Goal: Find specific fact: Find specific fact

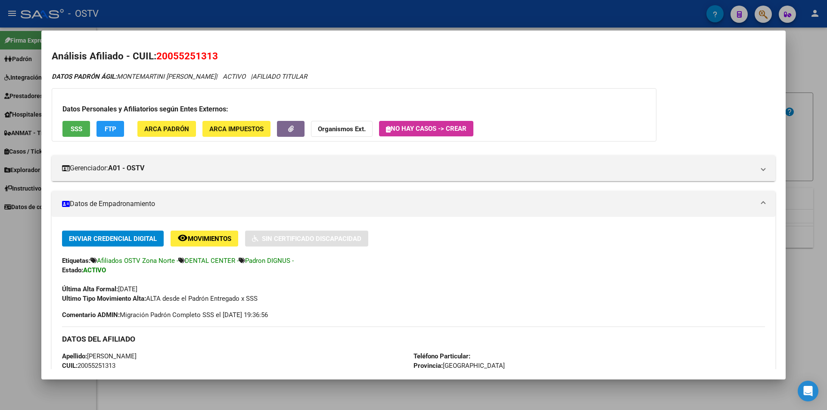
click at [166, 16] on div at bounding box center [413, 205] width 827 height 410
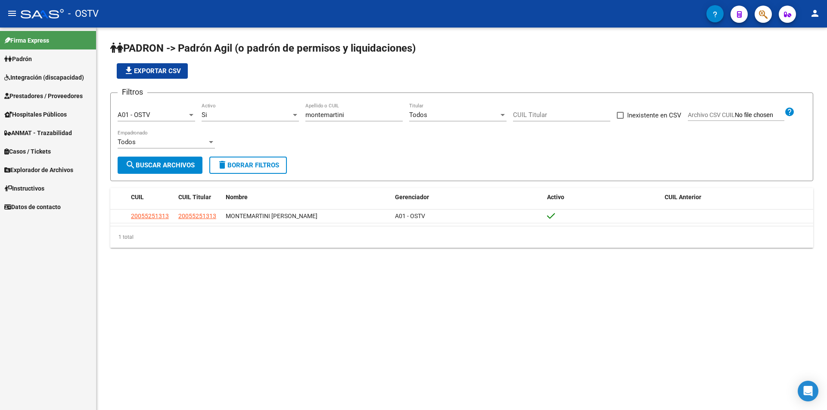
click at [292, 74] on div "file_download Exportar CSV" at bounding box center [461, 71] width 703 height 16
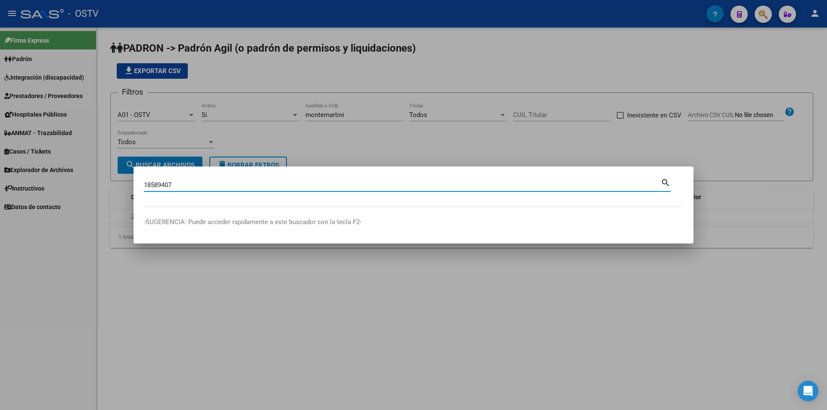
type input "18589407"
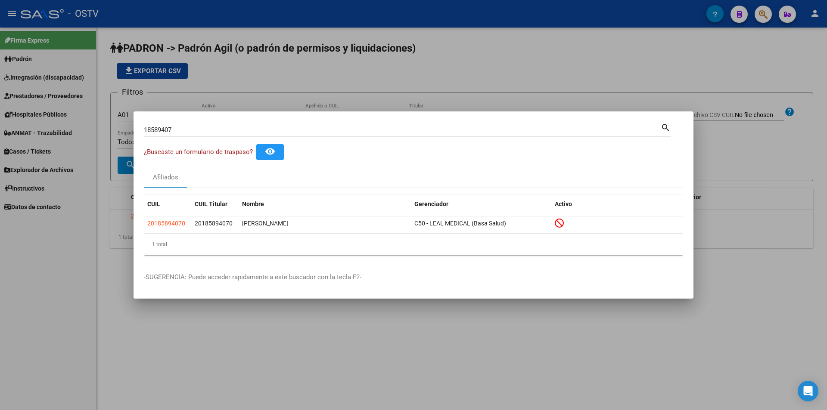
click at [292, 82] on div at bounding box center [413, 205] width 827 height 410
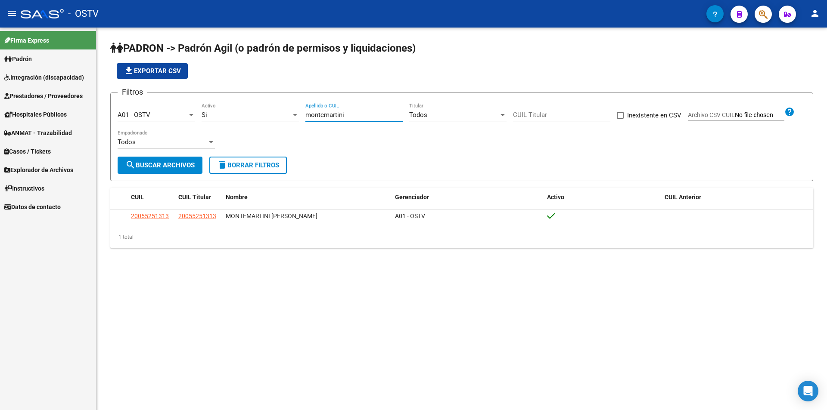
drag, startPoint x: 358, startPoint y: 118, endPoint x: 234, endPoint y: 120, distance: 124.0
click at [234, 120] on div "Filtros A01 - OSTV Seleccionar Gerenciador Si Activo montemartini Apellido o CU…" at bounding box center [462, 128] width 688 height 57
type input "b"
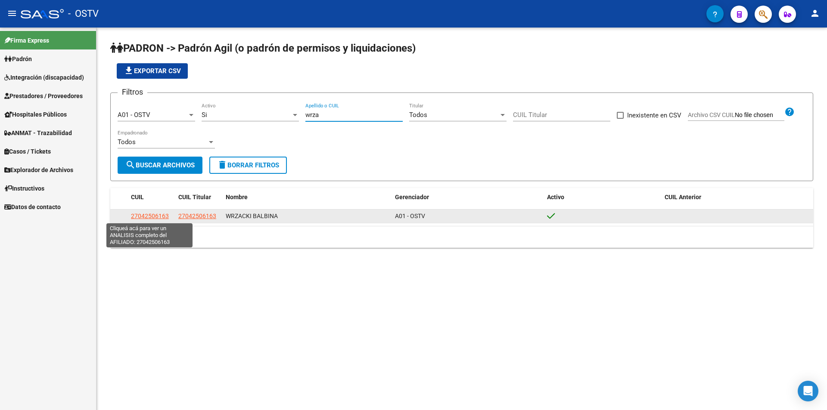
type input "wrza"
click at [150, 217] on span "27042506163" at bounding box center [150, 216] width 38 height 7
type textarea "27042506163"
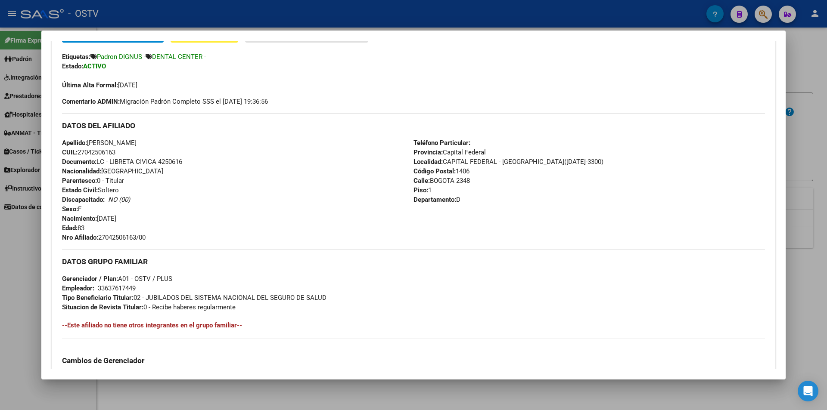
scroll to position [258, 0]
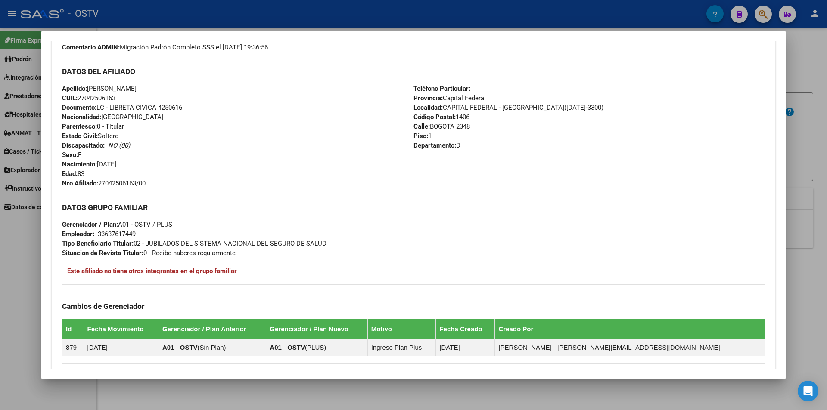
drag, startPoint x: 99, startPoint y: 181, endPoint x: 137, endPoint y: 179, distance: 38.8
click at [137, 180] on span "Nro Afiliado: 27042506163/00" at bounding box center [104, 184] width 84 height 8
drag, startPoint x: 137, startPoint y: 179, endPoint x: 131, endPoint y: 179, distance: 6.5
click at [136, 180] on span "Nro Afiliado: 27042506163/00" at bounding box center [104, 184] width 84 height 8
click at [107, 179] on div "Apellido: [PERSON_NAME] CUIL: 27042506163 Documento: LC - LIBRETA CIVICA 425061…" at bounding box center [237, 136] width 351 height 104
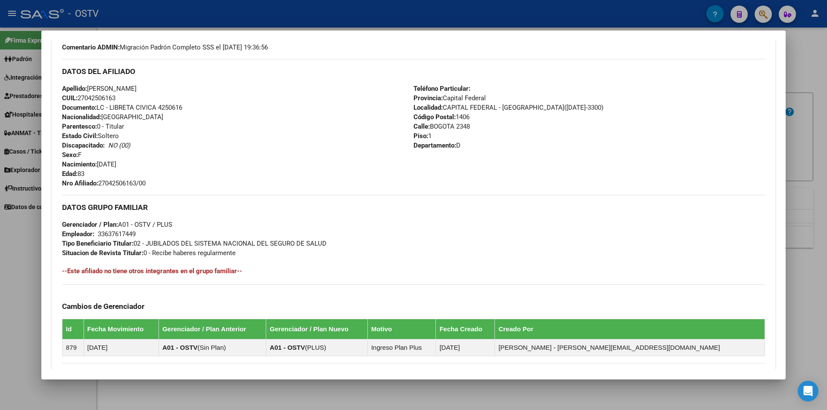
drag, startPoint x: 100, startPoint y: 183, endPoint x: 163, endPoint y: 183, distance: 63.3
click at [163, 183] on div "Apellido: [PERSON_NAME] CUIL: 27042506163 Documento: LC - LIBRETA CIVICA 425061…" at bounding box center [237, 136] width 351 height 104
copy span "27042506163/00"
click at [226, 22] on div at bounding box center [413, 205] width 827 height 410
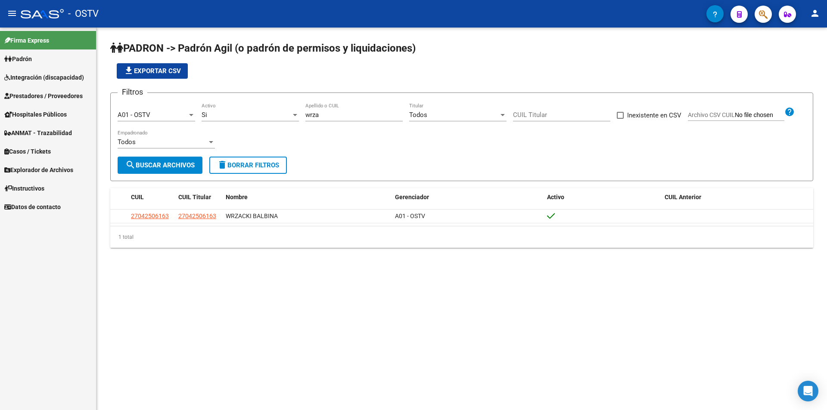
drag, startPoint x: 324, startPoint y: 120, endPoint x: 316, endPoint y: 115, distance: 9.1
click at [316, 115] on div "wrza Apellido o CUIL" at bounding box center [353, 112] width 97 height 19
drag, startPoint x: 319, startPoint y: 114, endPoint x: 280, endPoint y: 115, distance: 39.6
click at [281, 115] on div "Filtros A01 - OSTV Seleccionar Gerenciador Si Activo wrza Apellido o CUIL Todos…" at bounding box center [462, 128] width 688 height 57
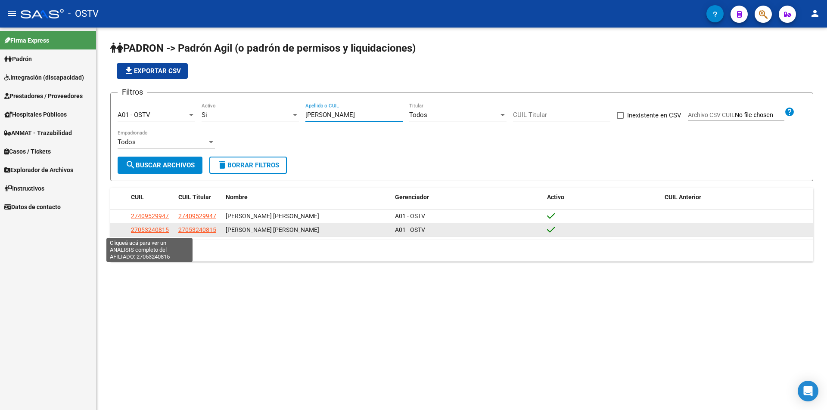
type input "[PERSON_NAME]"
click at [160, 230] on span "27053240815" at bounding box center [150, 229] width 38 height 7
type textarea "27053240815"
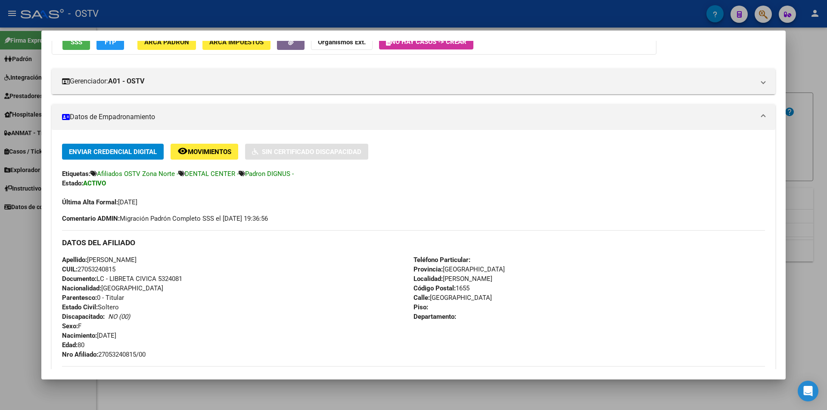
scroll to position [172, 0]
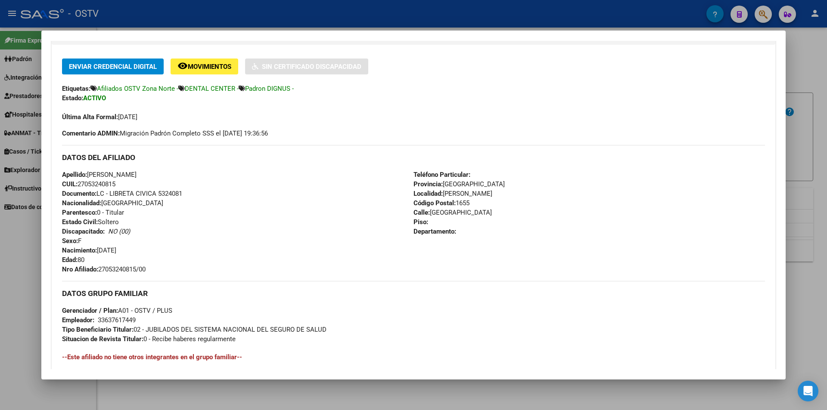
drag, startPoint x: 100, startPoint y: 270, endPoint x: 152, endPoint y: 268, distance: 52.1
click at [152, 268] on div "Apellido: [PERSON_NAME]: 27053240815 Documento: LC - LIBRETA CIVICA 5324081 Nac…" at bounding box center [237, 222] width 351 height 104
copy span "27053240815/00"
click at [204, 20] on div at bounding box center [413, 205] width 827 height 410
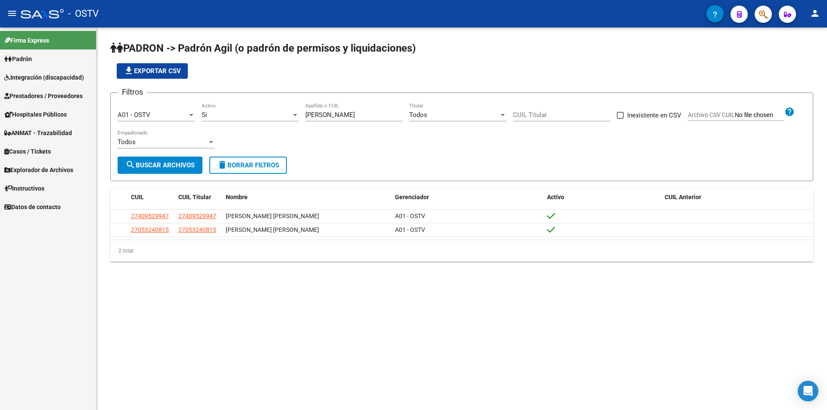
drag, startPoint x: 335, startPoint y: 115, endPoint x: 188, endPoint y: 99, distance: 147.6
click at [189, 99] on form "Filtros A01 - OSTV Seleccionar Gerenciador Si Activo [PERSON_NAME] Apellido o C…" at bounding box center [461, 137] width 703 height 89
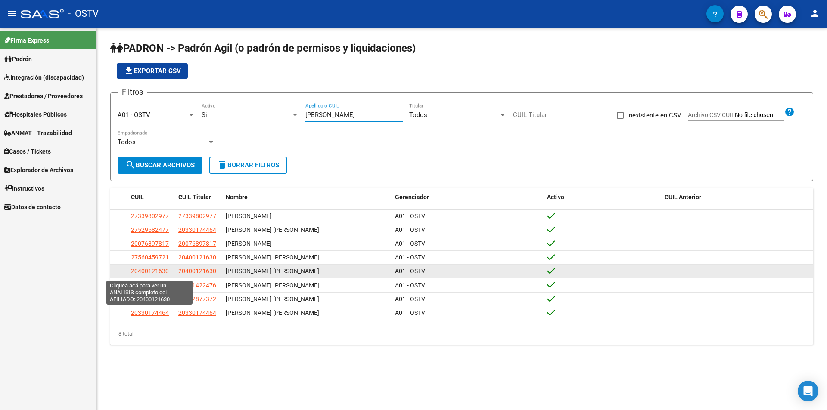
type input "[PERSON_NAME]"
click at [160, 273] on span "20400121630" at bounding box center [150, 271] width 38 height 7
type textarea "20400121630"
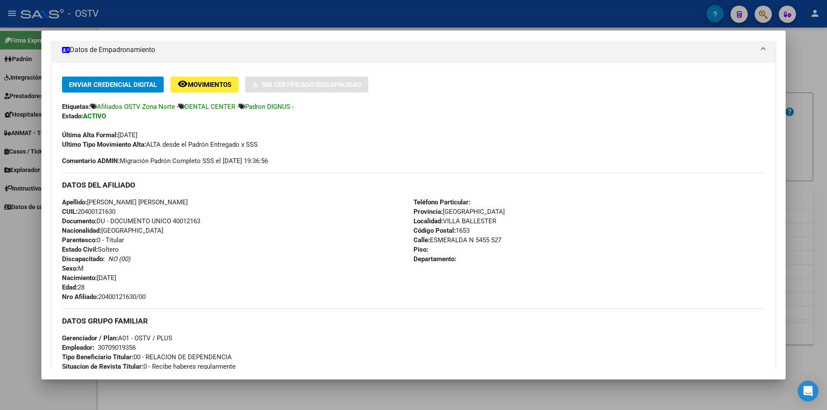
scroll to position [215, 0]
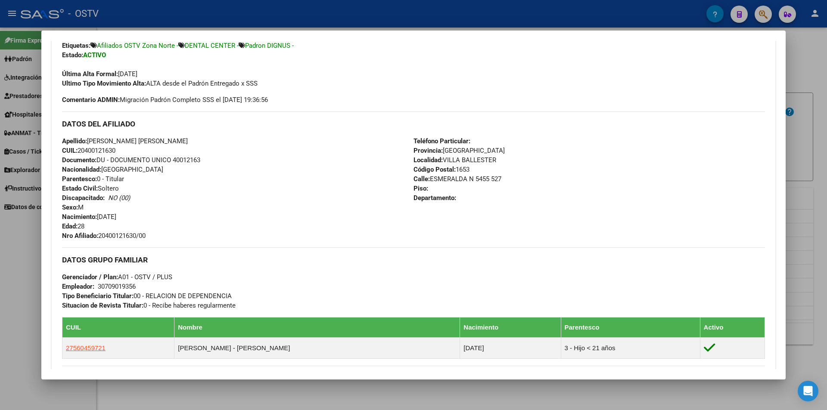
drag, startPoint x: 124, startPoint y: 236, endPoint x: 157, endPoint y: 236, distance: 32.3
click at [157, 236] on div "Apellido: [PERSON_NAME] [PERSON_NAME] CUIL: 20400121630 Documento: DU - DOCUMEN…" at bounding box center [237, 188] width 351 height 104
copy span "20400121630/00"
click at [190, 12] on div at bounding box center [413, 205] width 827 height 410
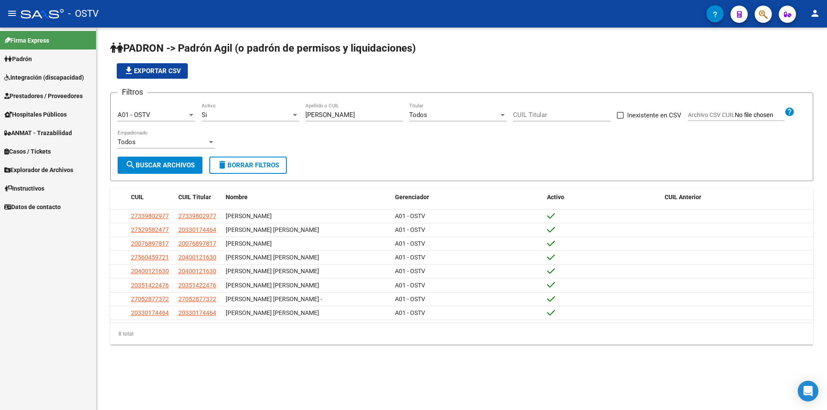
drag, startPoint x: 301, startPoint y: 114, endPoint x: 272, endPoint y: 115, distance: 29.3
click at [277, 115] on div "Filtros A01 - OSTV Seleccionar Gerenciador Si Activo [PERSON_NAME] Apellido o C…" at bounding box center [462, 128] width 688 height 57
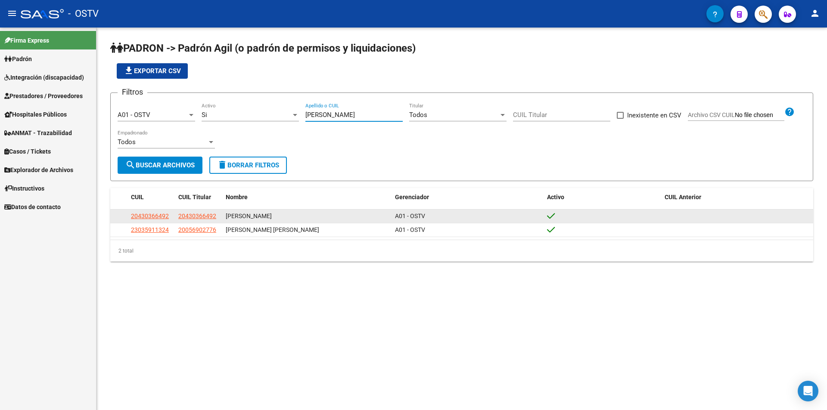
type input "[PERSON_NAME]"
click at [161, 217] on span "20430366492" at bounding box center [150, 216] width 38 height 7
type textarea "20430366492"
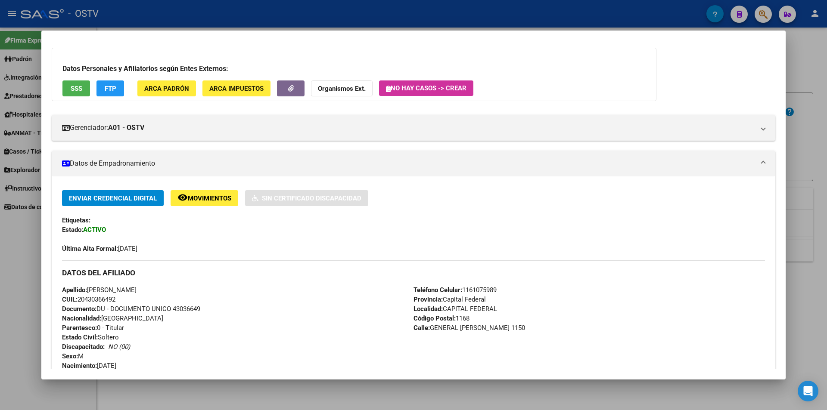
scroll to position [176, 0]
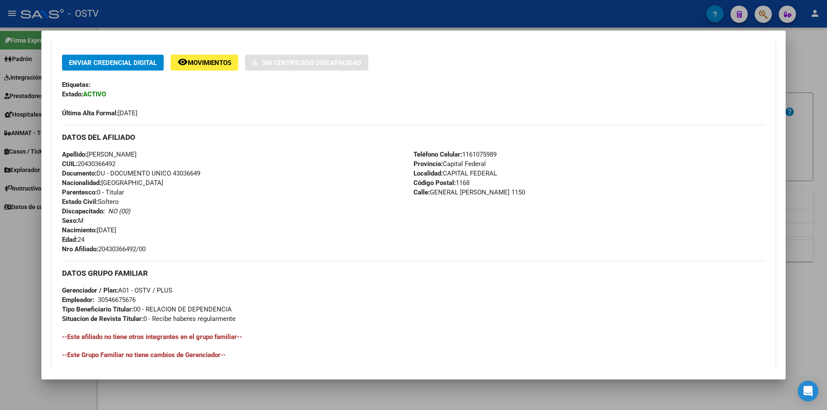
drag, startPoint x: 104, startPoint y: 248, endPoint x: 153, endPoint y: 247, distance: 49.1
click at [153, 247] on div "Apellido: [PERSON_NAME] CUIL: 20430366492 Documento: DU - DOCUMENTO UNICO 43036…" at bounding box center [237, 202] width 351 height 104
copy span "20430366492/00"
